Goal: Transaction & Acquisition: Download file/media

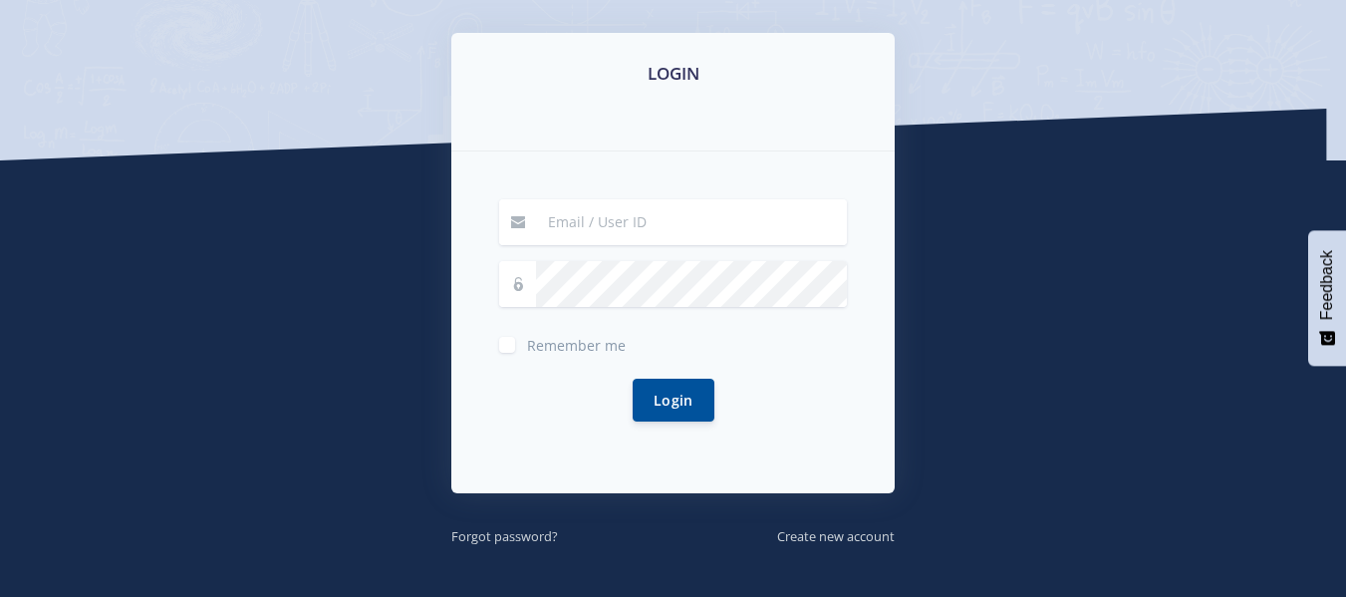
scroll to position [316, 0]
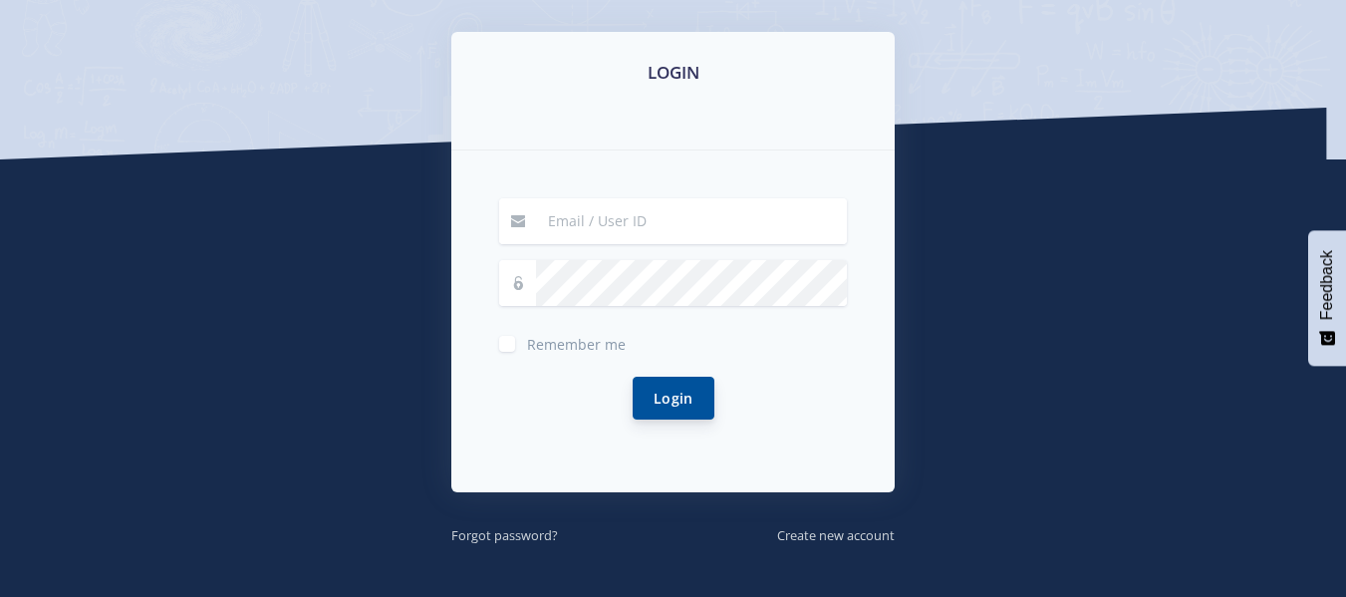
type input "[EMAIL_ADDRESS][DOMAIN_NAME]"
click at [682, 389] on button "Login" at bounding box center [674, 398] width 82 height 43
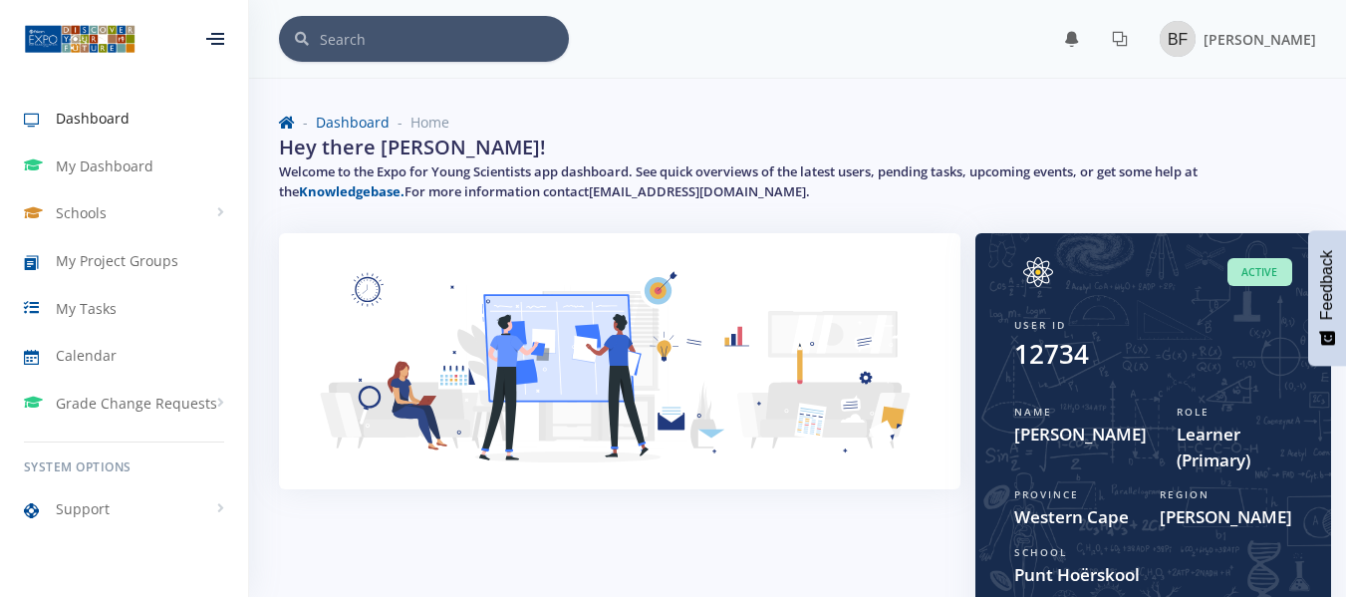
scroll to position [15, 15]
click at [132, 252] on span "My Project Groups" at bounding box center [117, 260] width 123 height 21
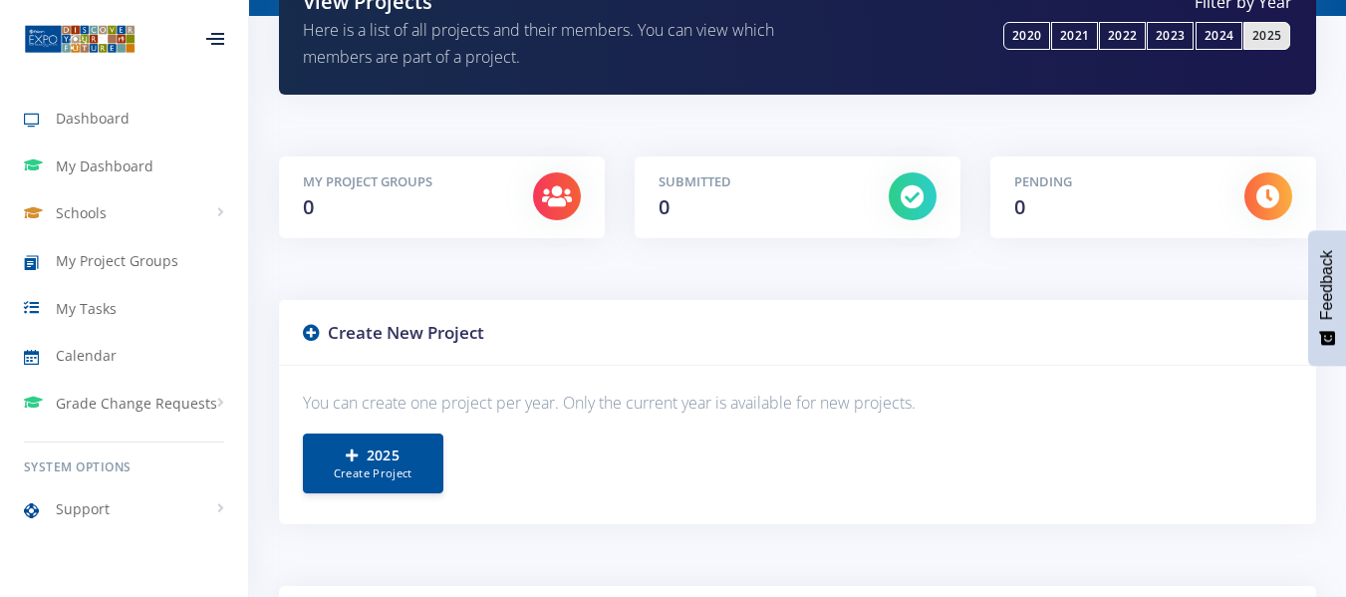
scroll to position [222, 0]
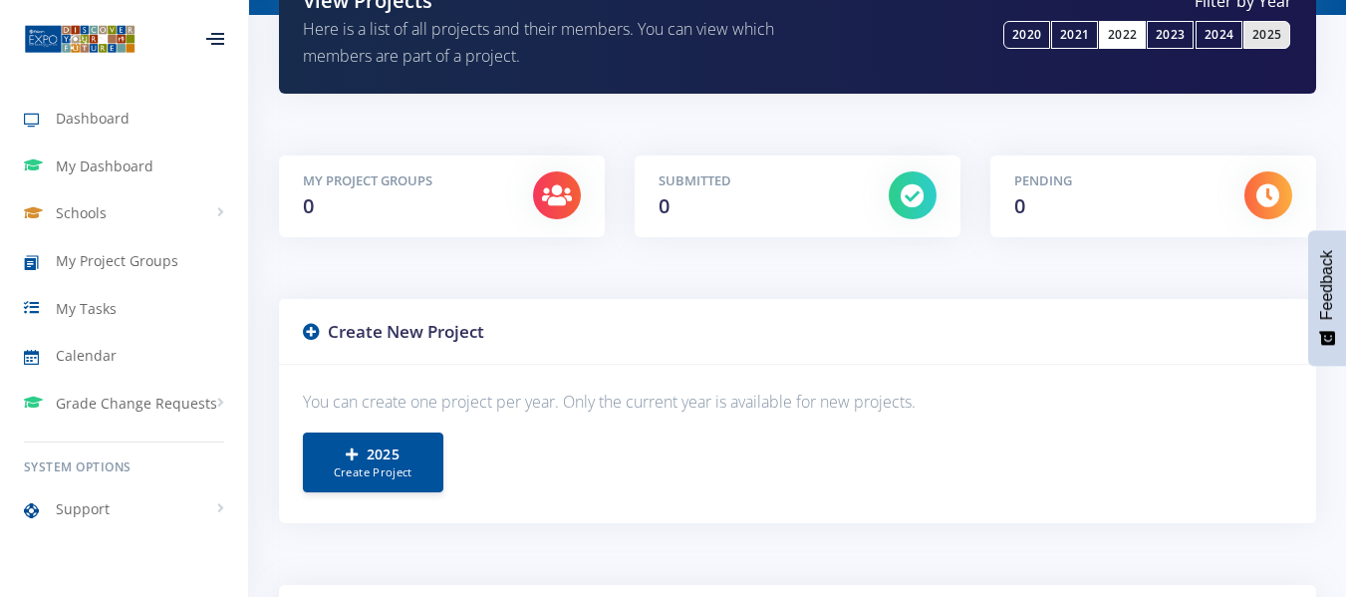
click at [1132, 30] on link "2022" at bounding box center [1122, 35] width 47 height 28
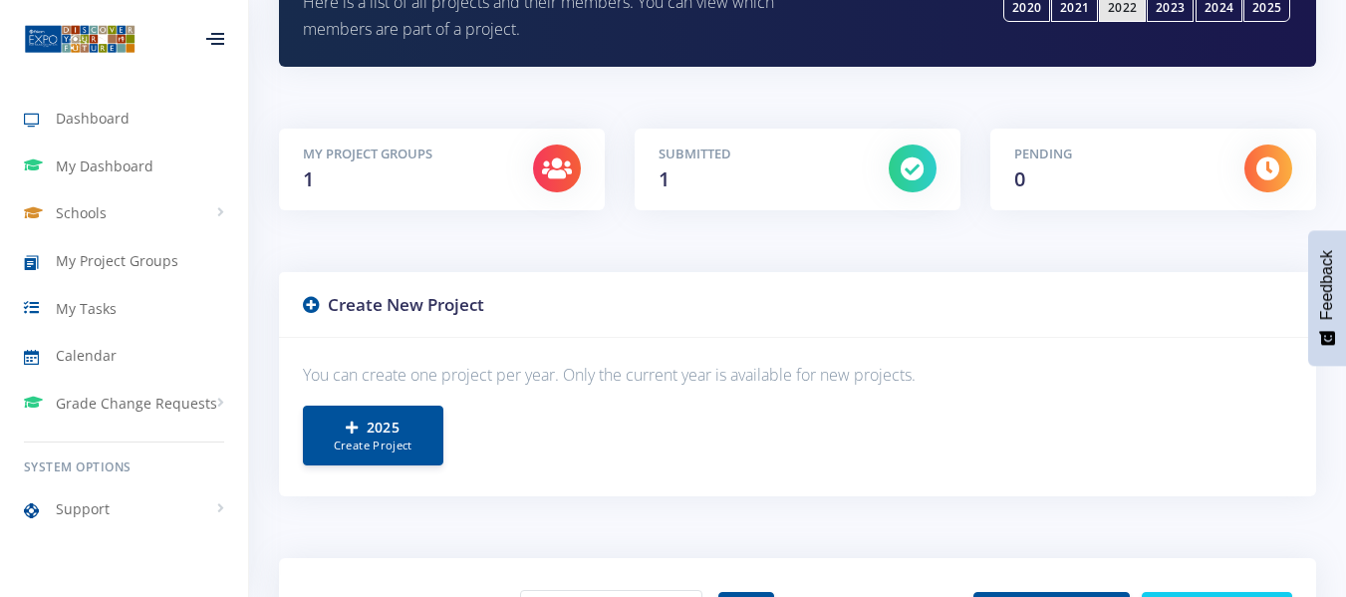
scroll to position [246, 0]
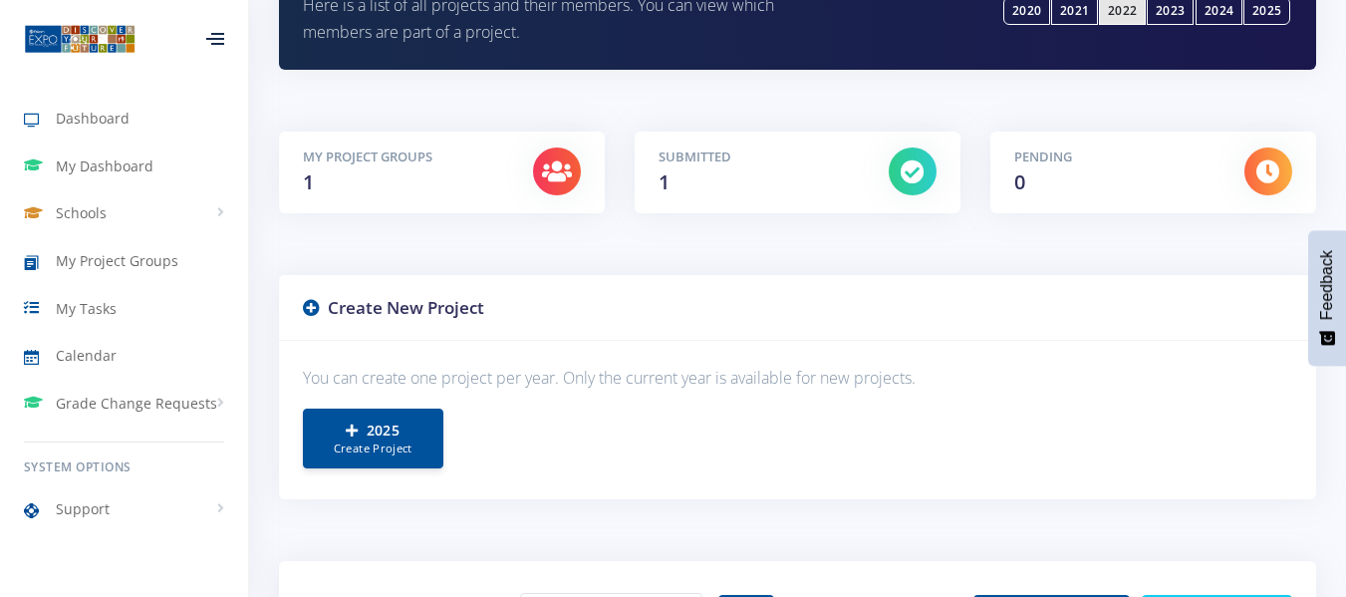
click at [893, 167] on div at bounding box center [913, 171] width 48 height 48
click at [744, 187] on div "Submitted 1" at bounding box center [758, 172] width 230 height 50
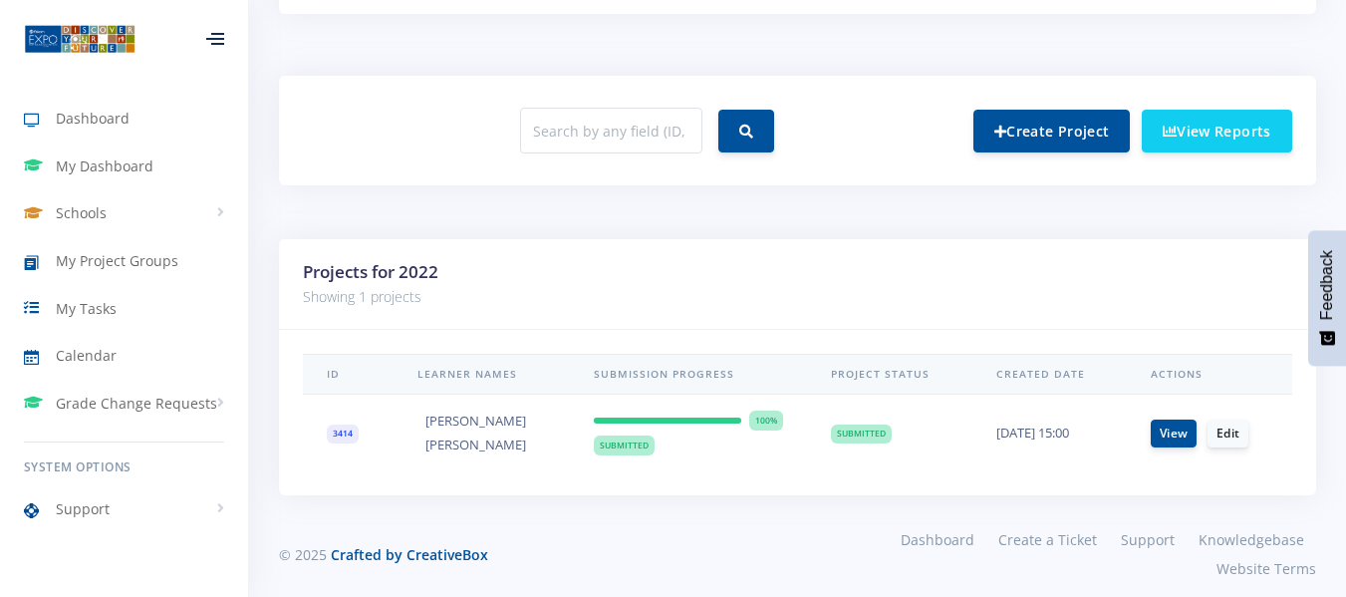
scroll to position [747, 0]
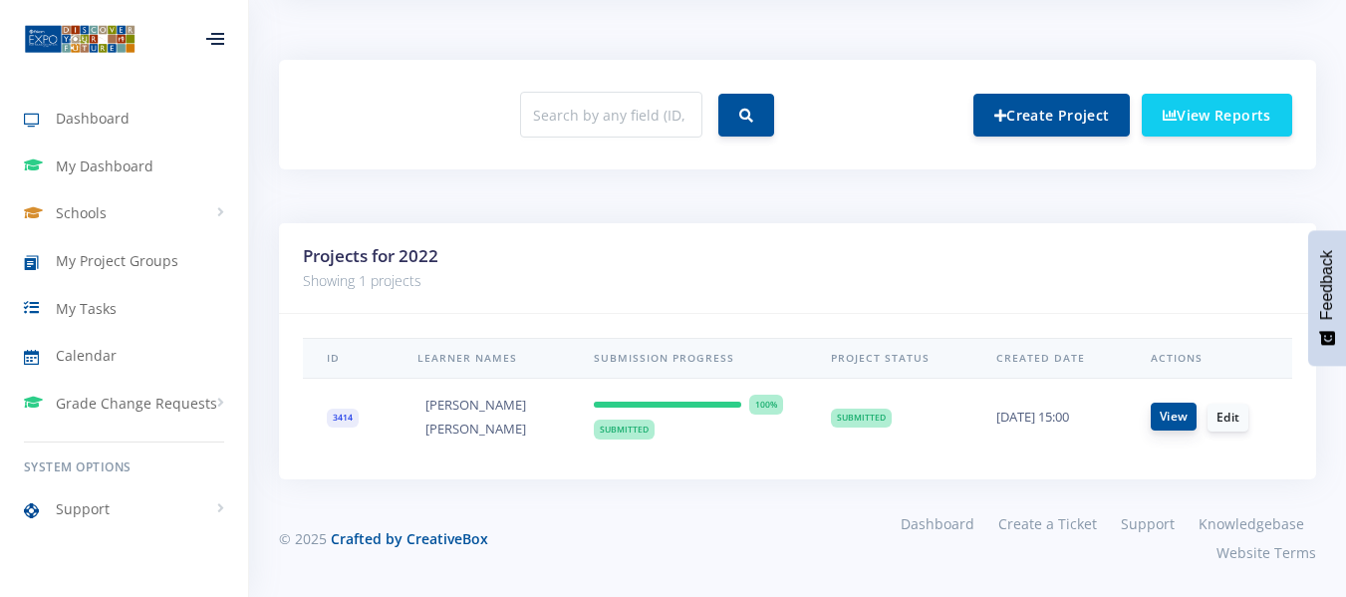
click at [1180, 416] on link "View" at bounding box center [1173, 416] width 46 height 28
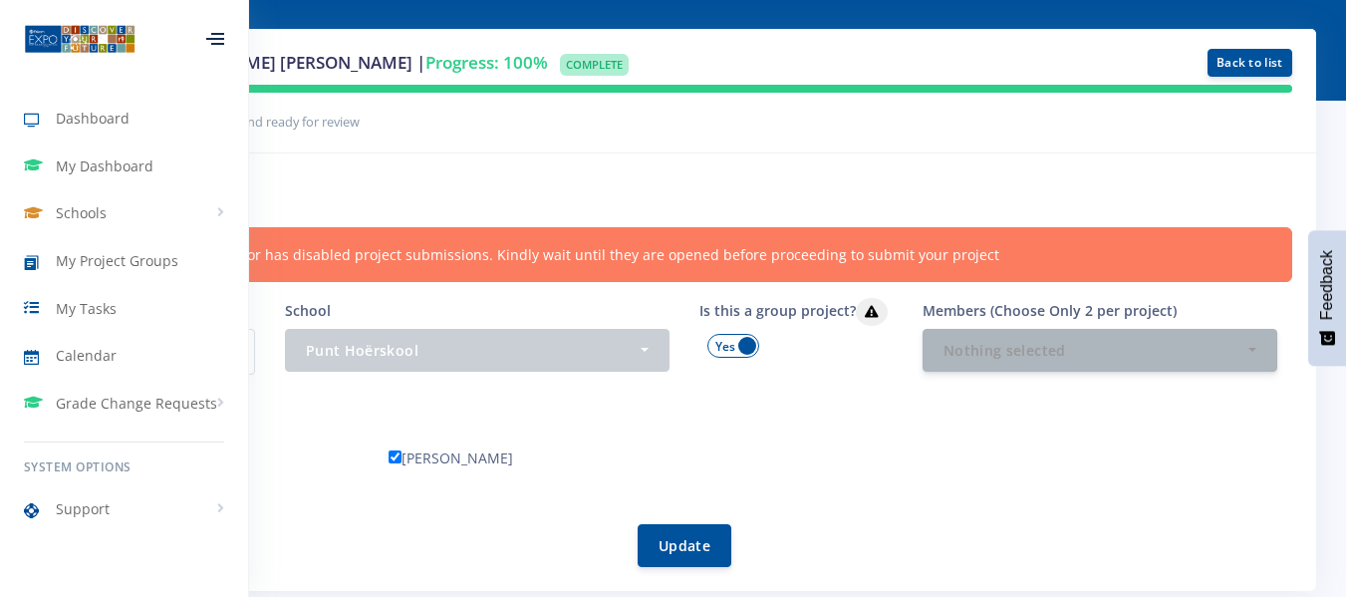
scroll to position [175, 0]
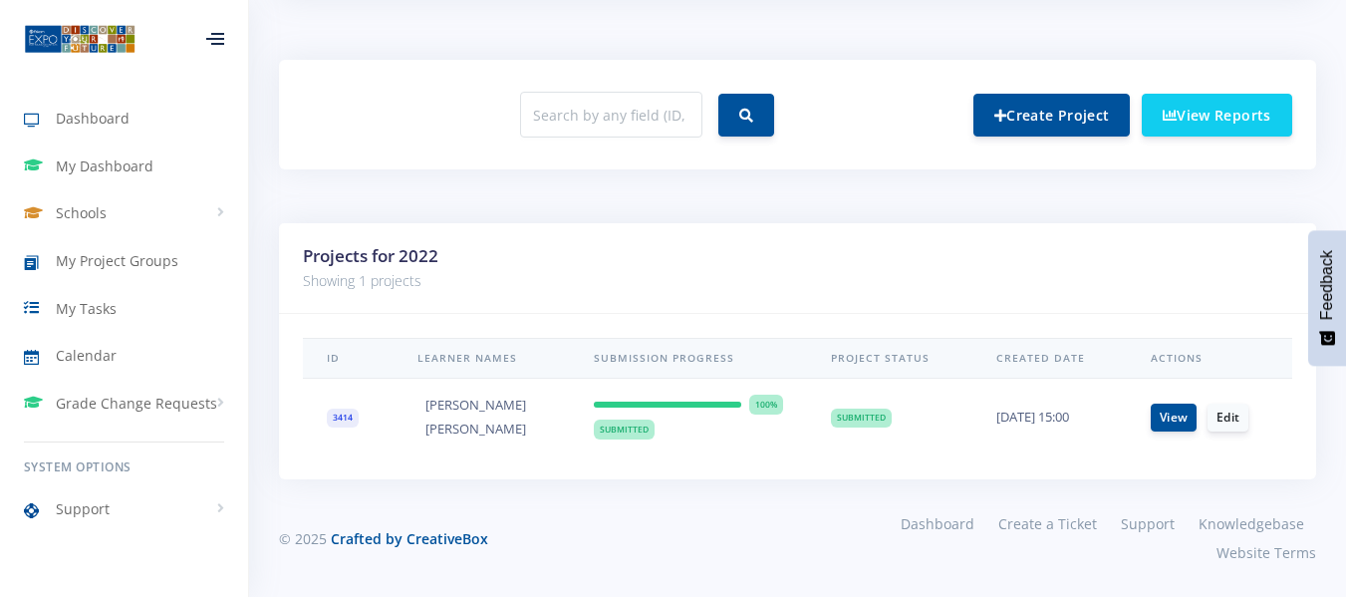
scroll to position [15, 15]
click at [1240, 103] on link "View Reports" at bounding box center [1217, 114] width 150 height 43
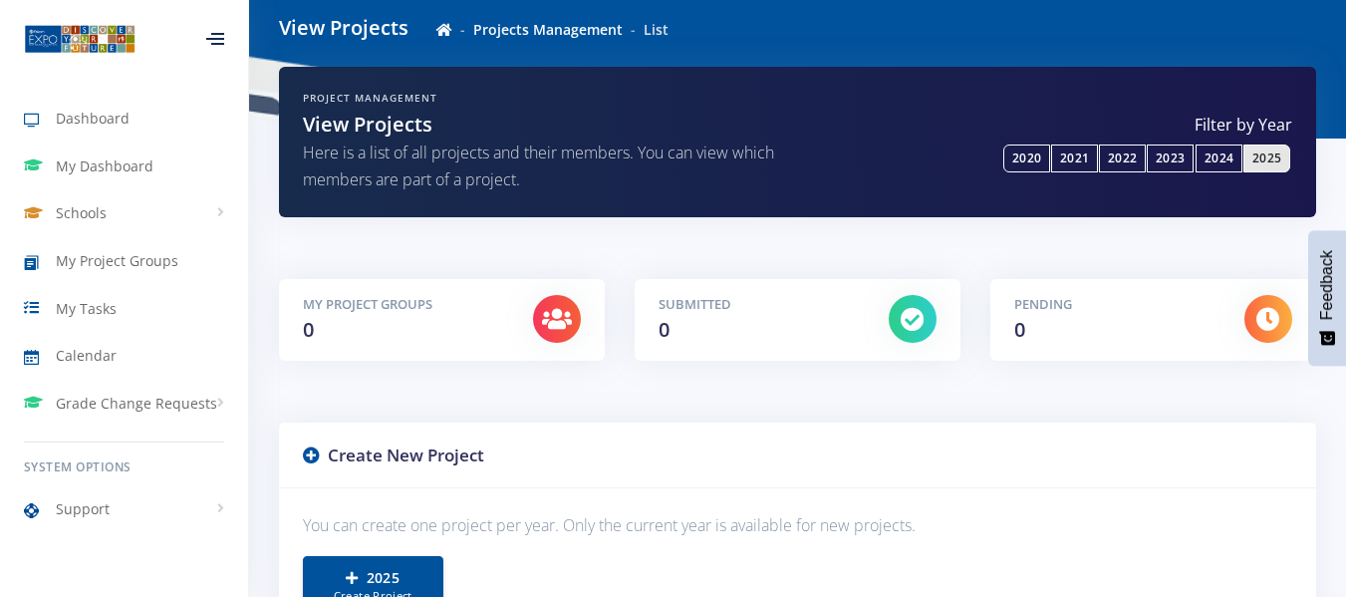
scroll to position [227, 0]
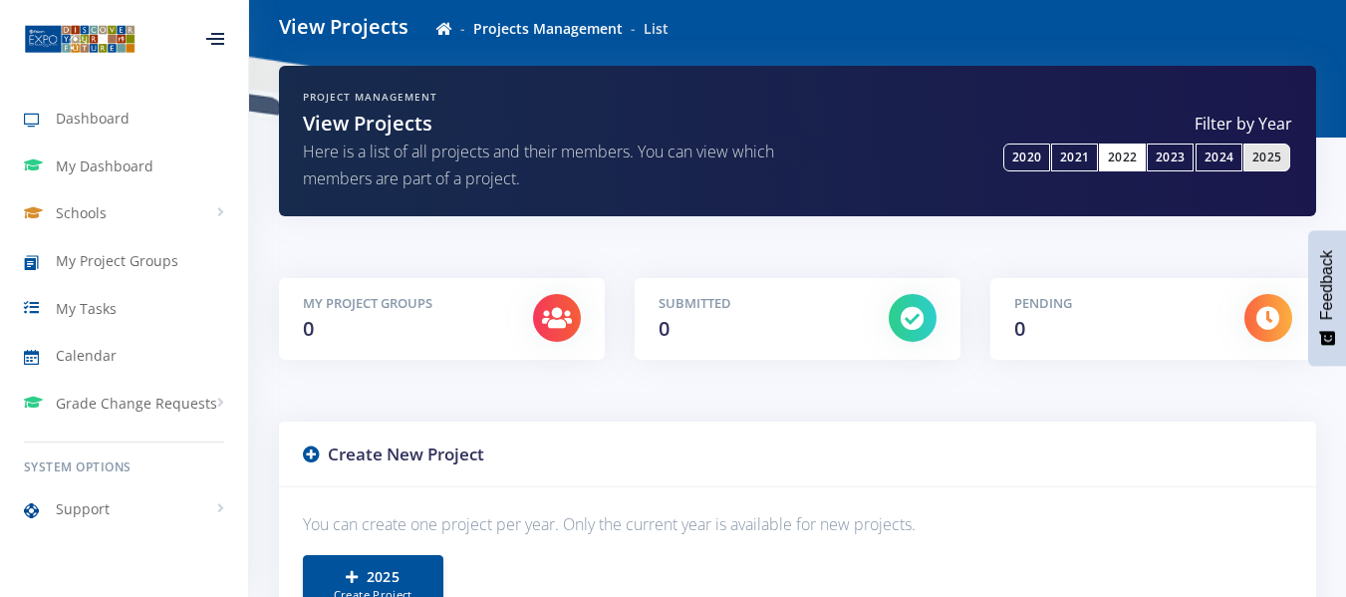
click at [1130, 156] on link "2022" at bounding box center [1122, 157] width 47 height 28
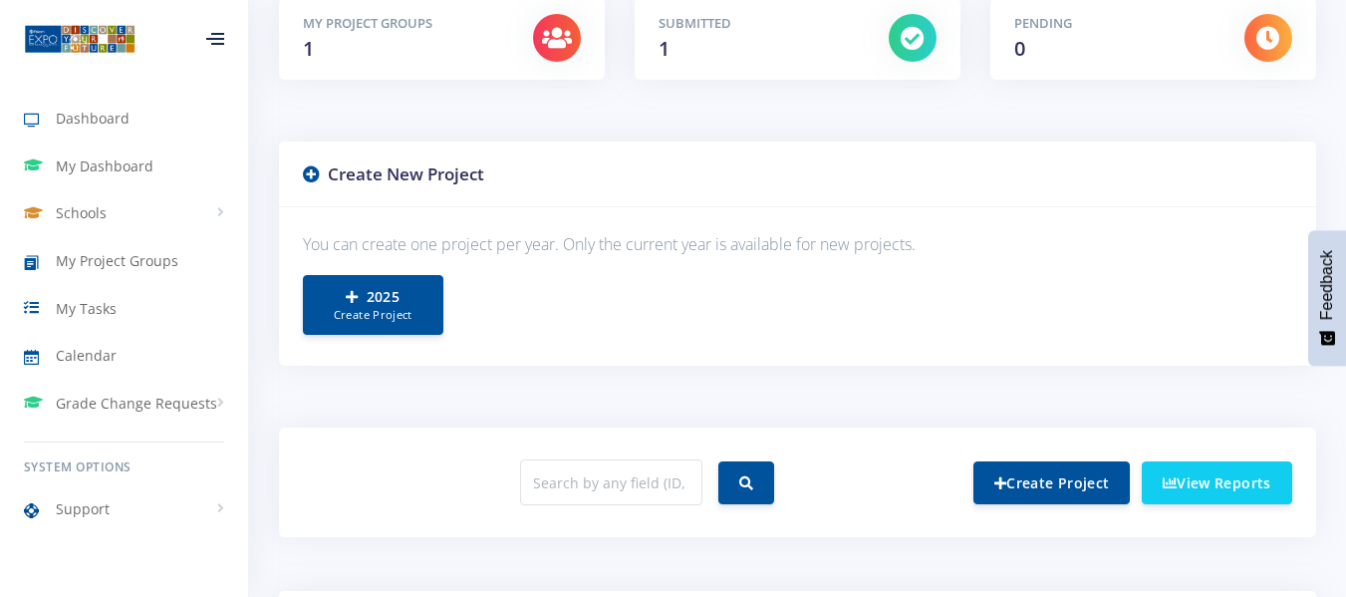
scroll to position [482, 0]
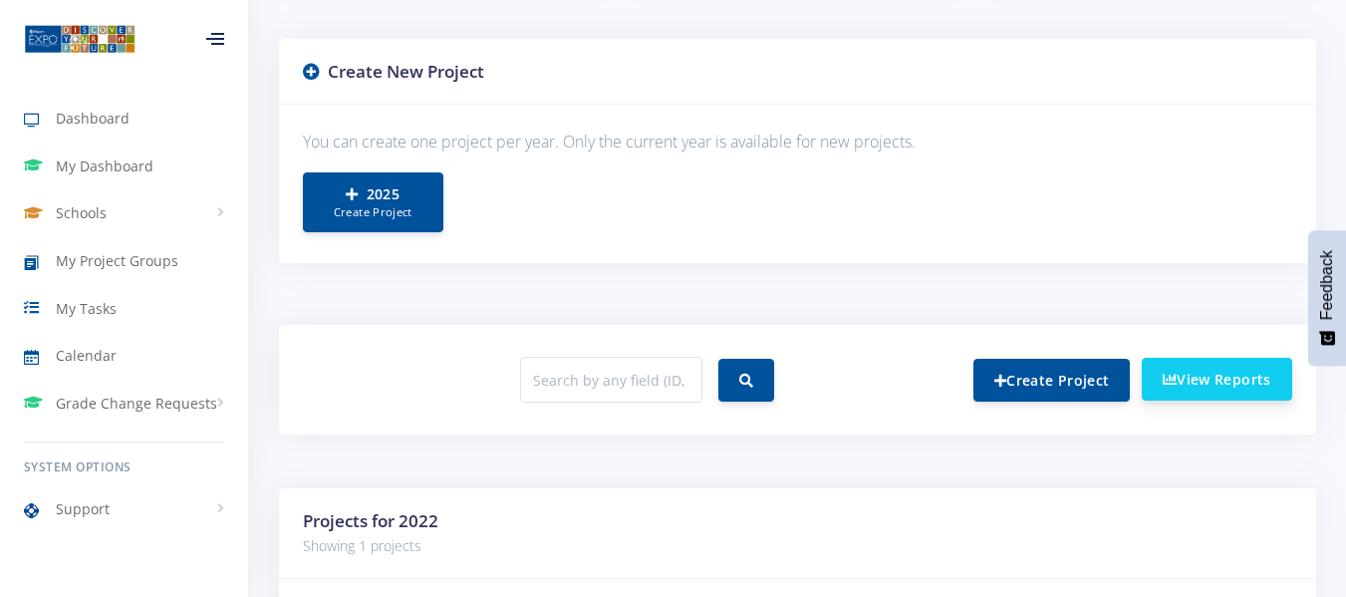
click at [1184, 384] on link "View Reports" at bounding box center [1217, 379] width 150 height 43
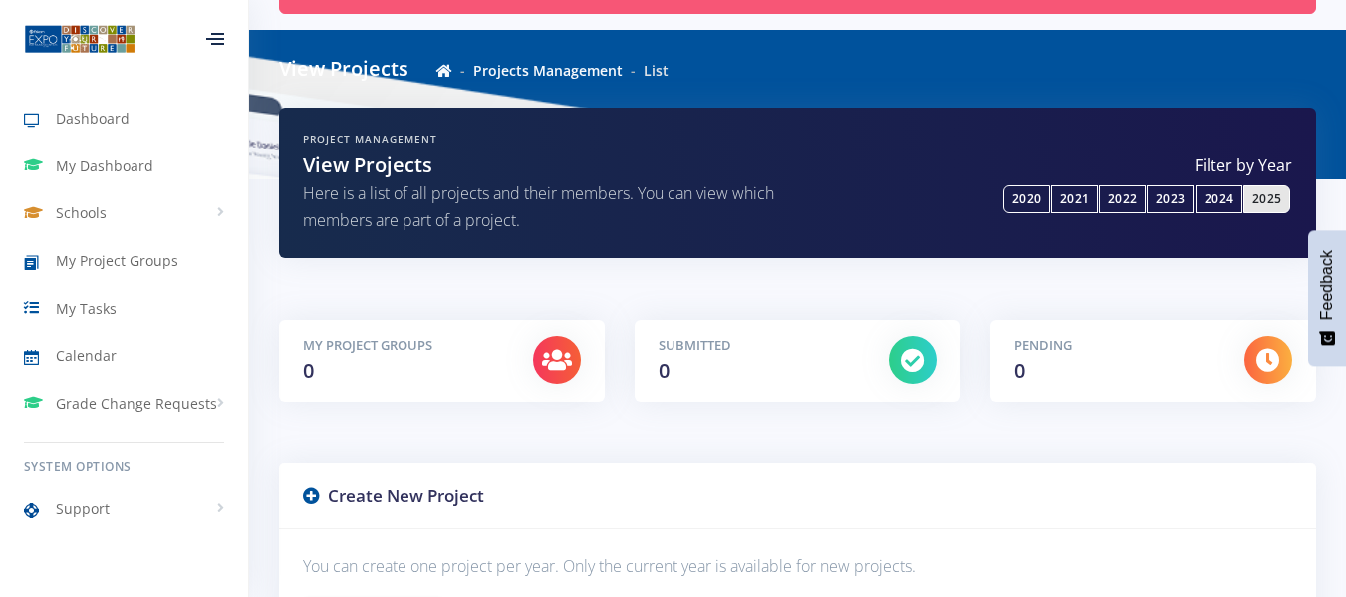
scroll to position [148, 0]
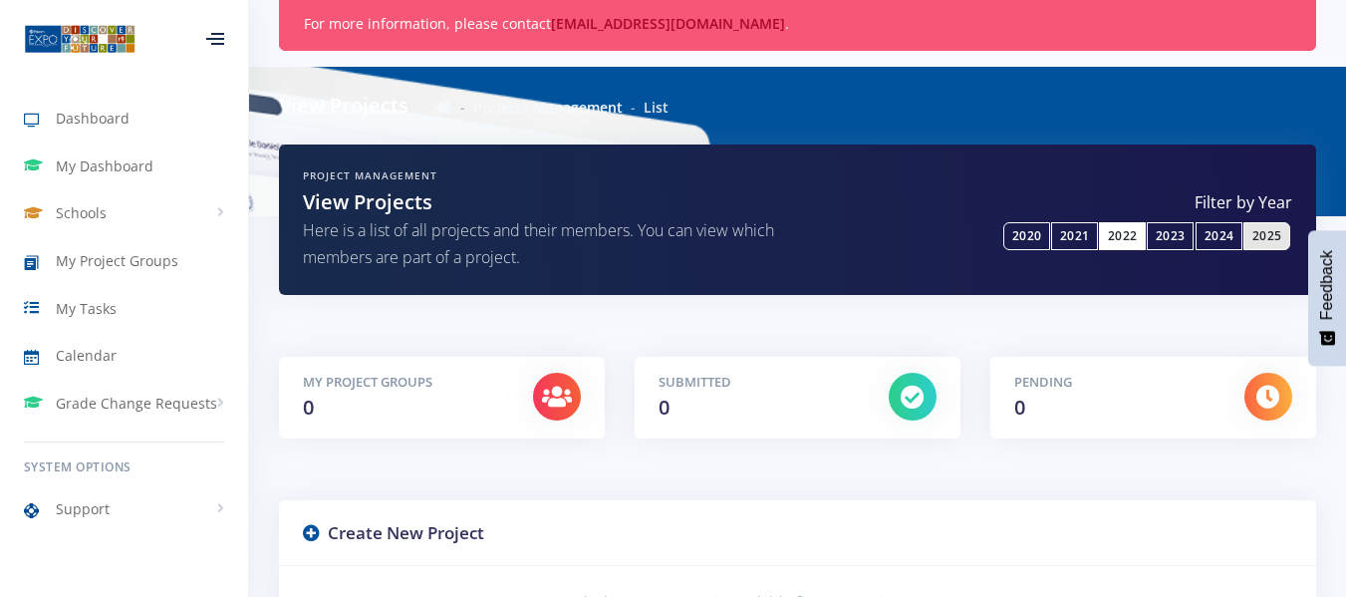
click at [1135, 234] on link "2022" at bounding box center [1122, 236] width 47 height 28
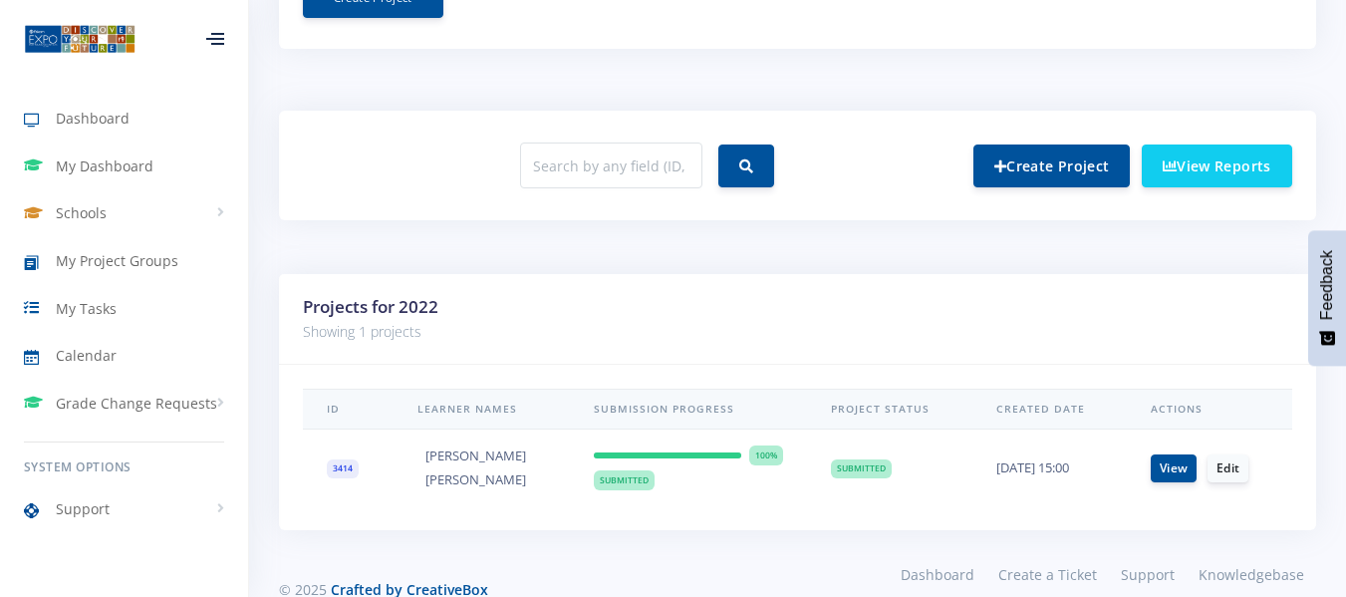
scroll to position [747, 0]
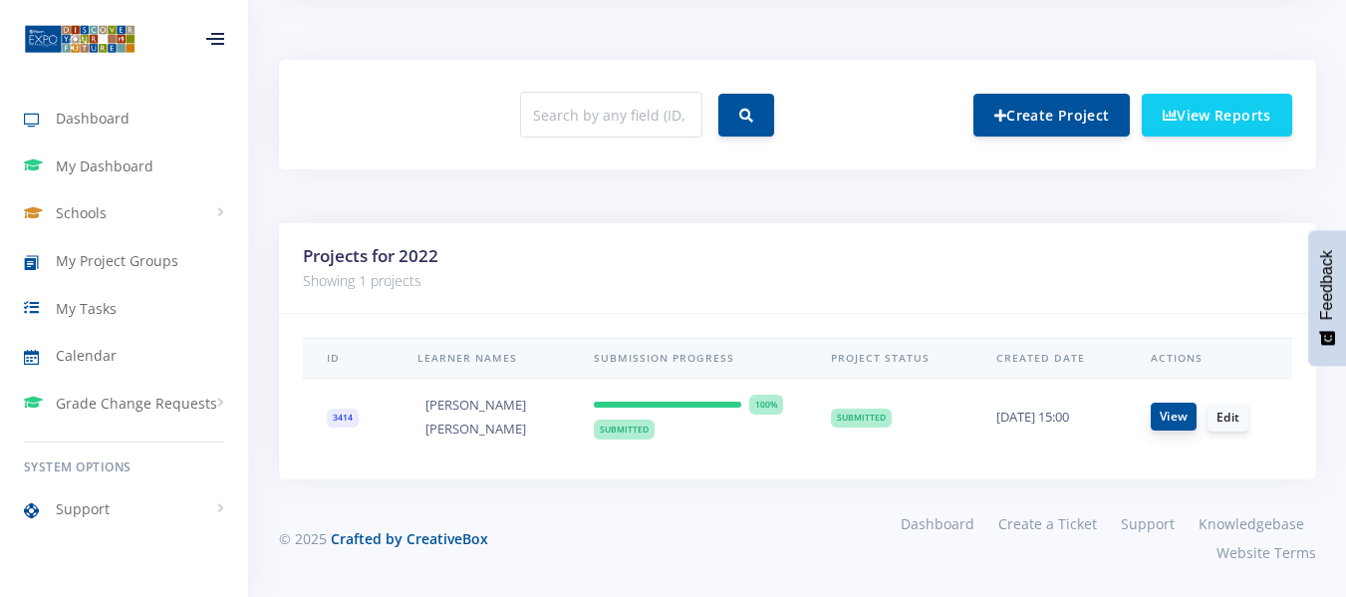
click at [1167, 411] on link "View" at bounding box center [1173, 416] width 46 height 28
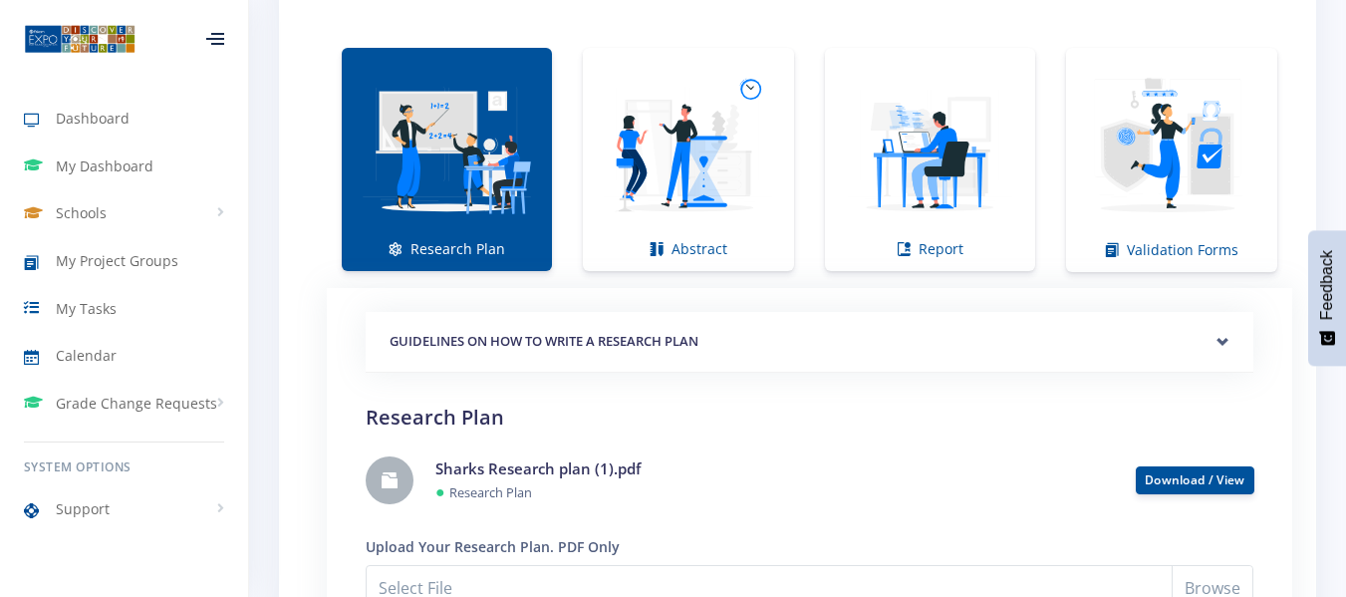
scroll to position [1686, 0]
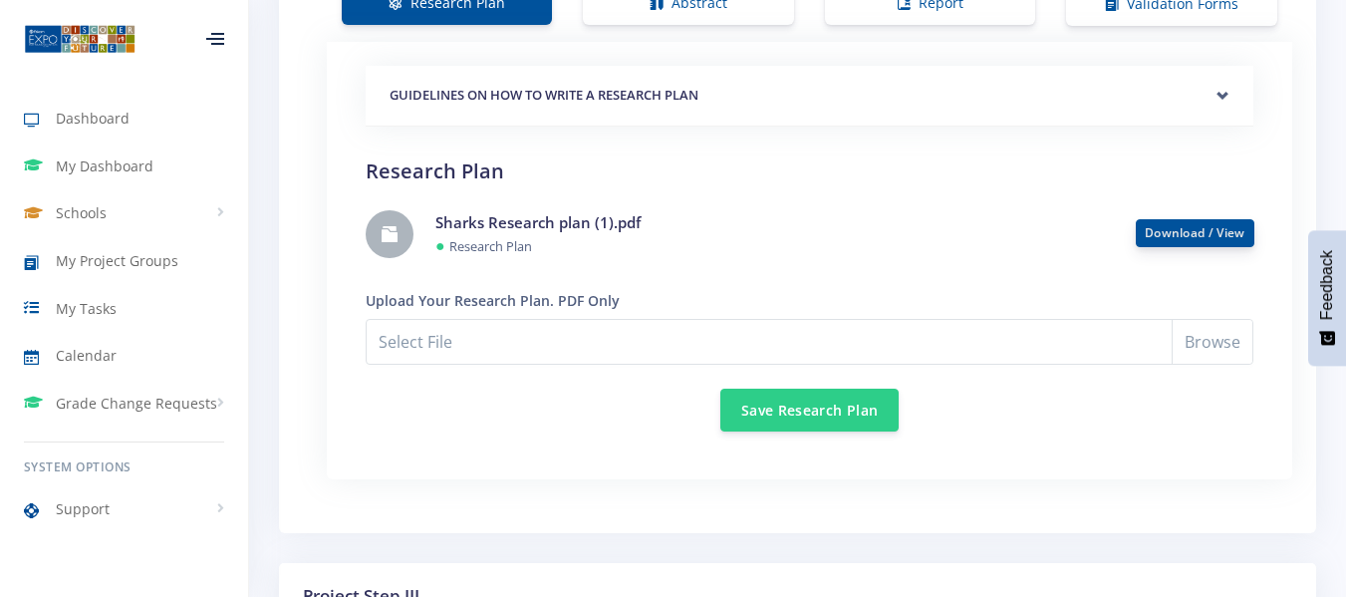
click at [1198, 235] on link "Download / View" at bounding box center [1195, 232] width 101 height 17
click at [1183, 234] on link "Download / View" at bounding box center [1195, 232] width 101 height 17
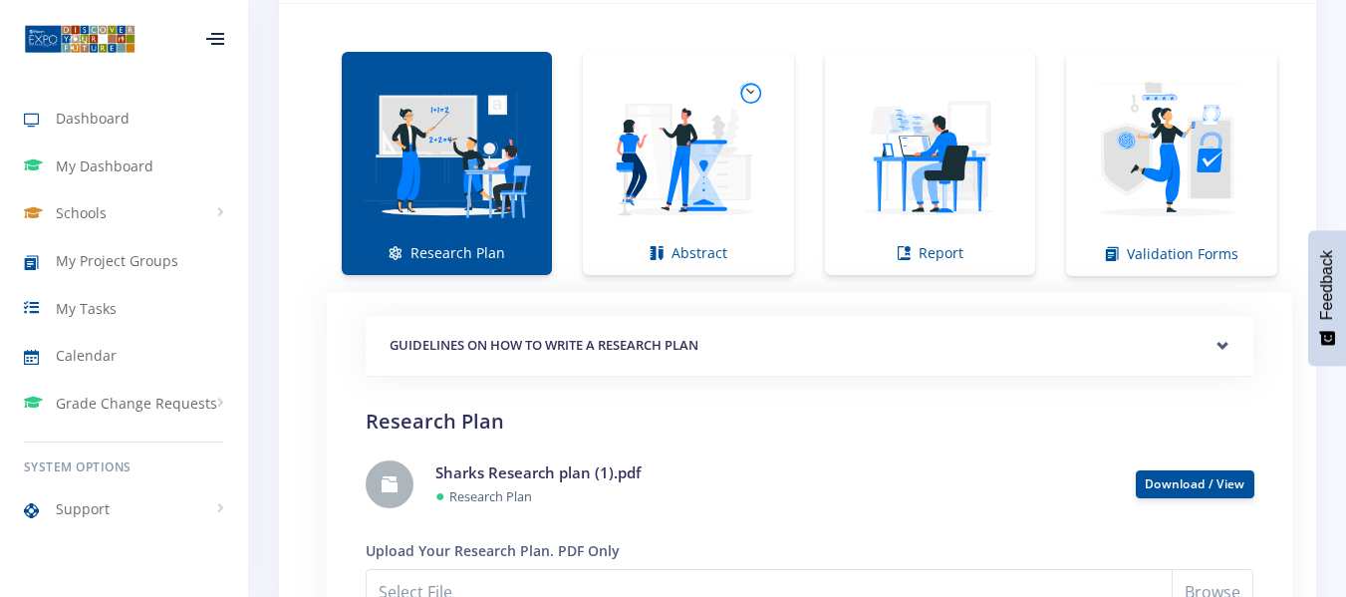
scroll to position [1479, 0]
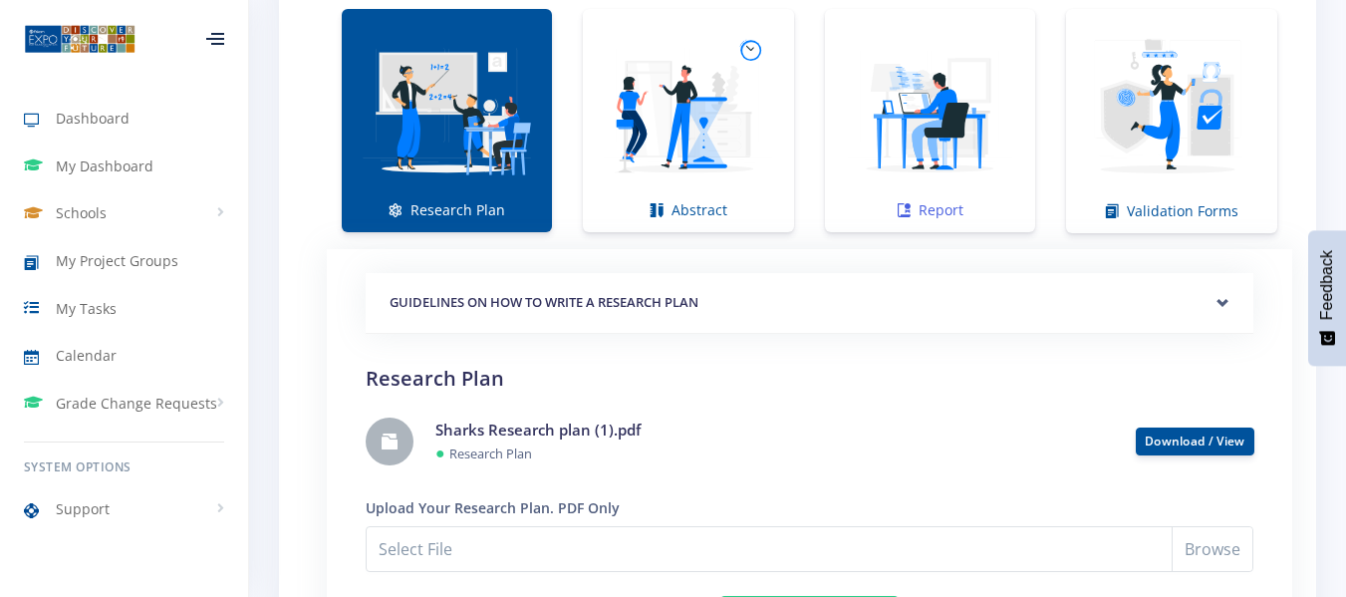
click at [935, 203] on link "Report" at bounding box center [930, 120] width 210 height 223
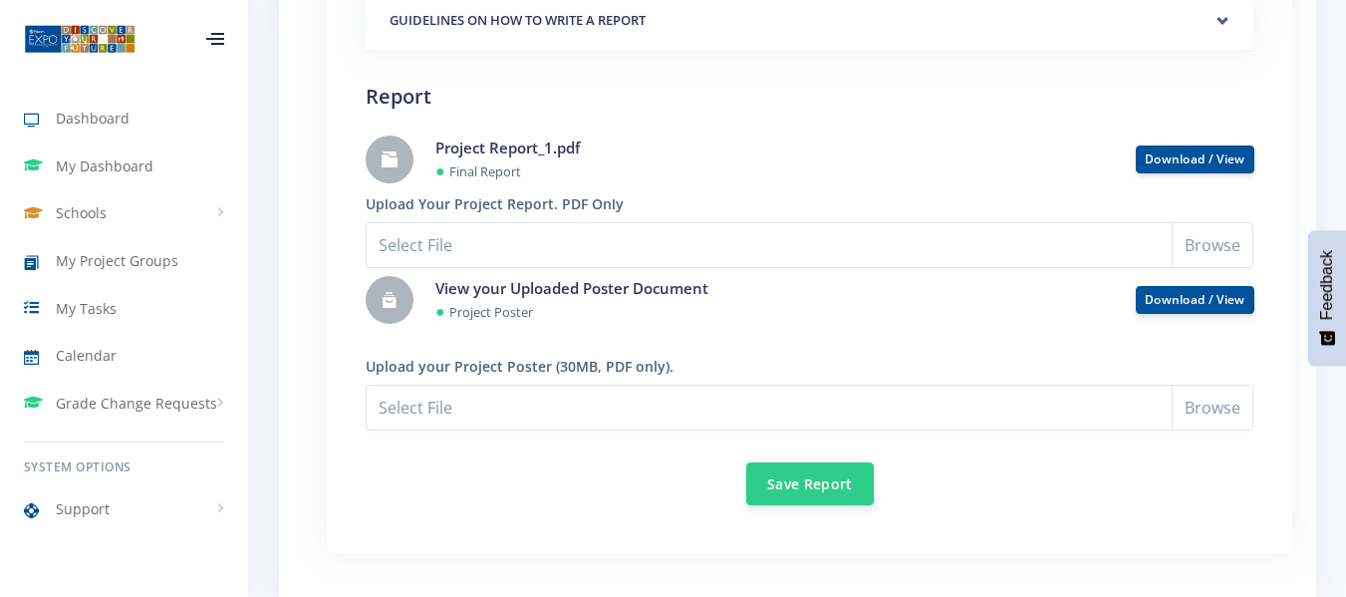
scroll to position [1791, 0]
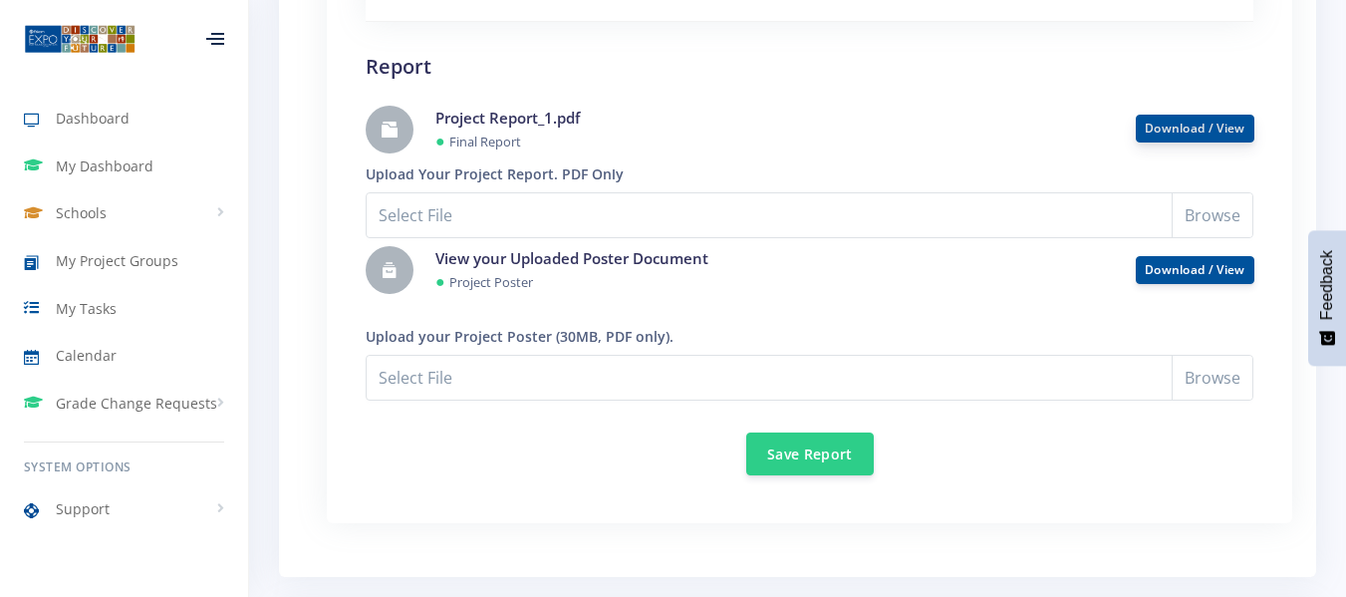
click at [1180, 127] on link "Download / View" at bounding box center [1195, 128] width 101 height 17
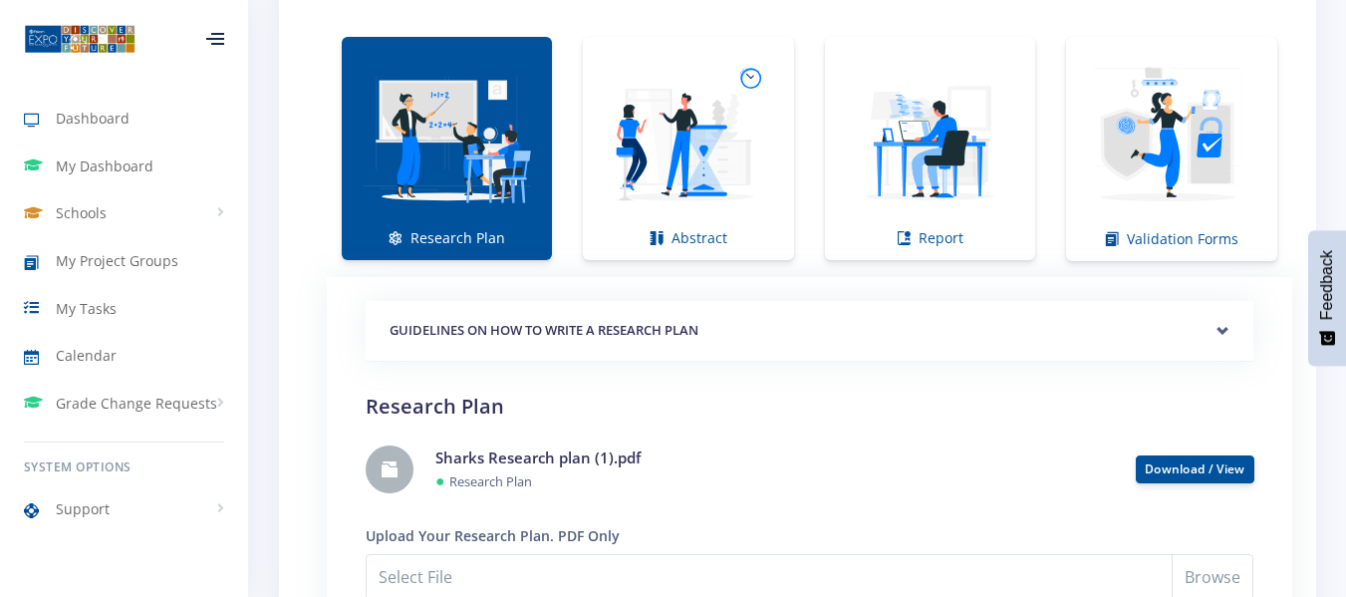
scroll to position [1450, 0]
